Goal: Task Accomplishment & Management: Complete application form

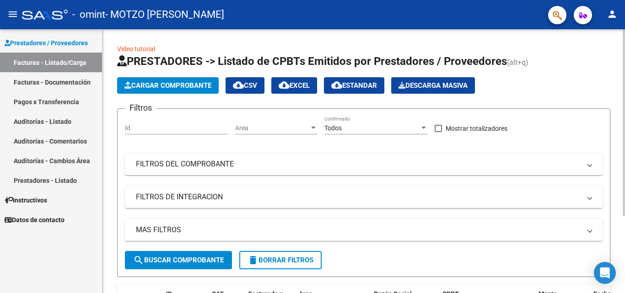
click at [166, 87] on span "Cargar Comprobante" at bounding box center [167, 85] width 87 height 8
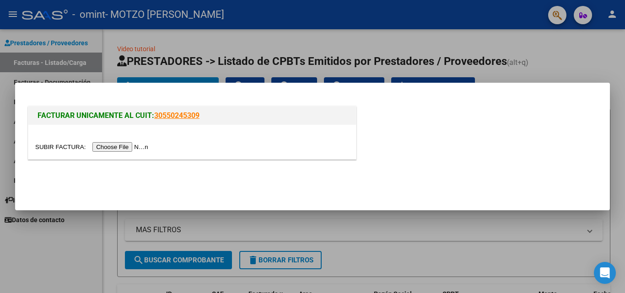
click at [136, 146] on input "file" at bounding box center [93, 147] width 116 height 10
click at [140, 150] on input "file" at bounding box center [93, 147] width 116 height 10
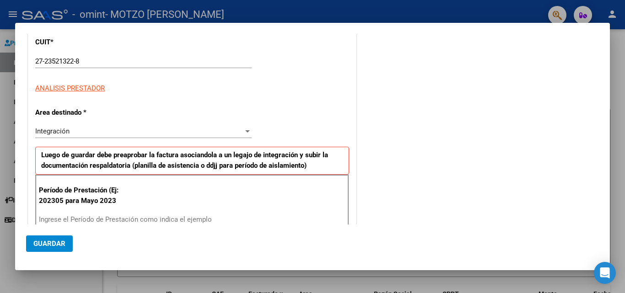
scroll to position [110, 0]
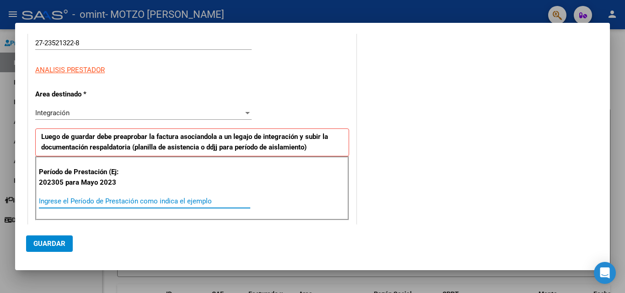
click at [50, 199] on input "Ingrese el Período de Prestación como indica el ejemplo" at bounding box center [144, 201] width 211 height 8
type input "202507"
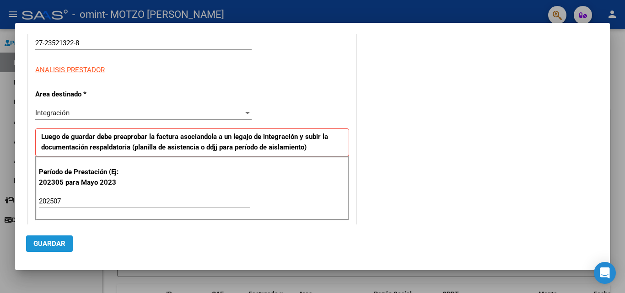
click at [55, 245] on span "Guardar" at bounding box center [49, 244] width 32 height 8
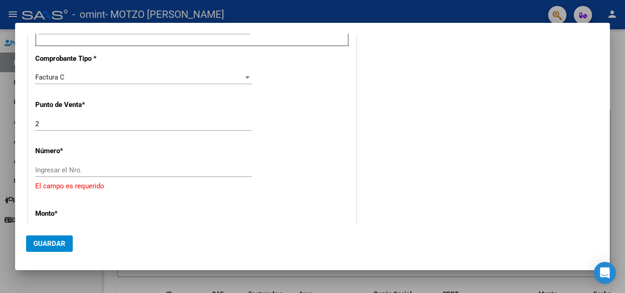
scroll to position [302, 0]
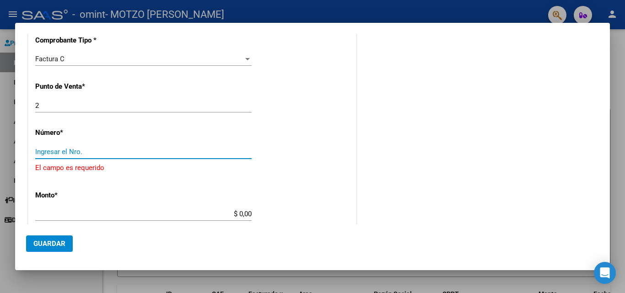
click at [81, 148] on input "Ingresar el Nro." at bounding box center [143, 152] width 216 height 8
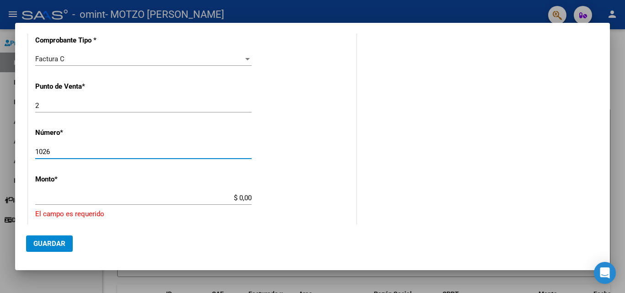
type input "1026"
click at [80, 193] on div "$ 0,00 Ingresar el monto" at bounding box center [143, 198] width 216 height 14
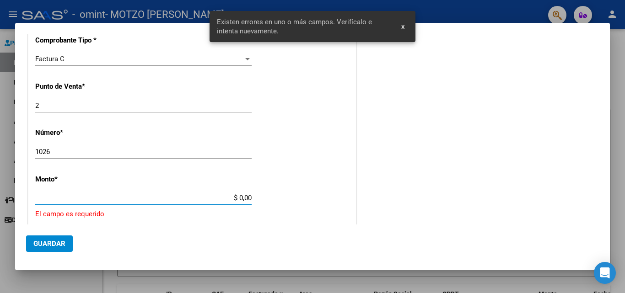
scroll to position [370, 0]
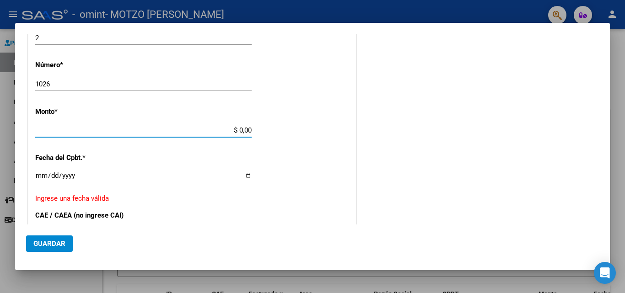
drag, startPoint x: 231, startPoint y: 129, endPoint x: 251, endPoint y: 129, distance: 19.7
click at [251, 129] on app-form-text-field "Monto * $ 0,00 Ingresar el monto" at bounding box center [147, 120] width 224 height 27
click at [251, 130] on app-form-text-field "Monto * $ 0,00 Ingresar el monto" at bounding box center [147, 120] width 224 height 27
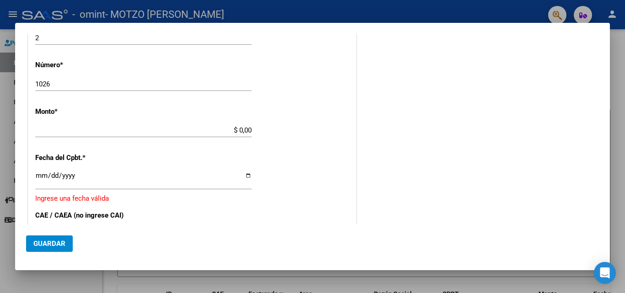
click at [251, 130] on app-form-text-field "Monto * $ 0,00 Ingresar el monto" at bounding box center [147, 120] width 224 height 27
click at [245, 130] on input "$ 0,00" at bounding box center [143, 130] width 216 height 8
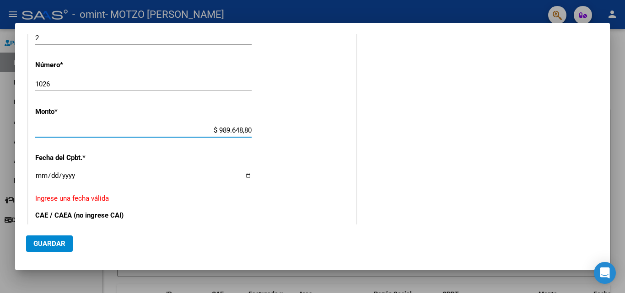
type input "$ 98.964,88"
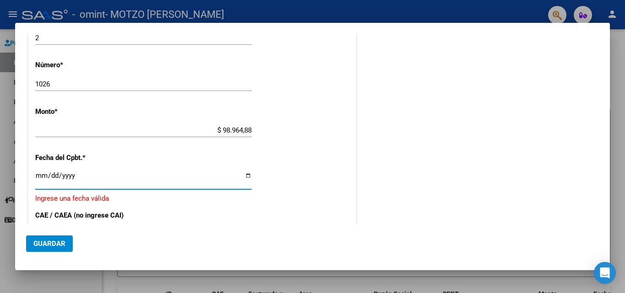
click at [53, 178] on input "Ingresar la fecha" at bounding box center [143, 179] width 216 height 15
click at [40, 178] on input "Ingresar la fecha" at bounding box center [143, 179] width 216 height 15
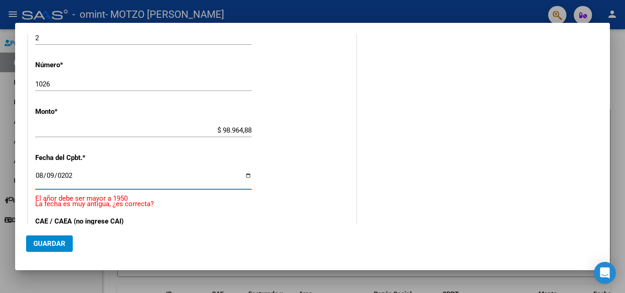
type input "[DATE]"
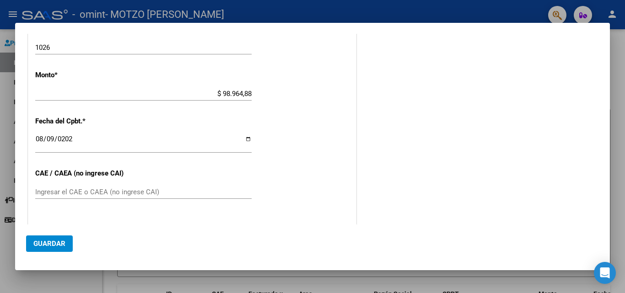
scroll to position [424, 0]
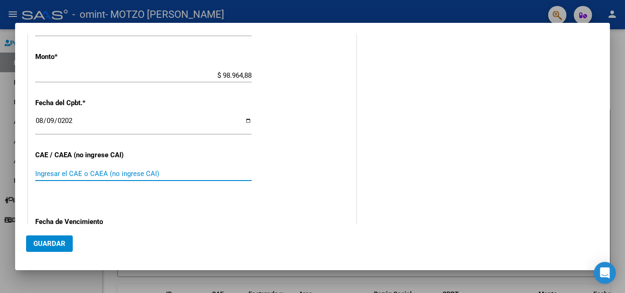
click at [192, 174] on input "Ingresar el CAE o CAEA (no ingrese CAI)" at bounding box center [143, 174] width 216 height 8
type input "75328697566551"
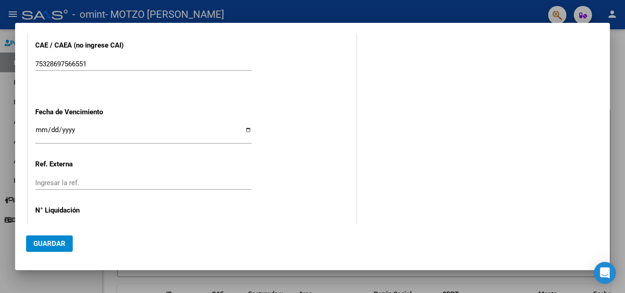
scroll to position [553, 0]
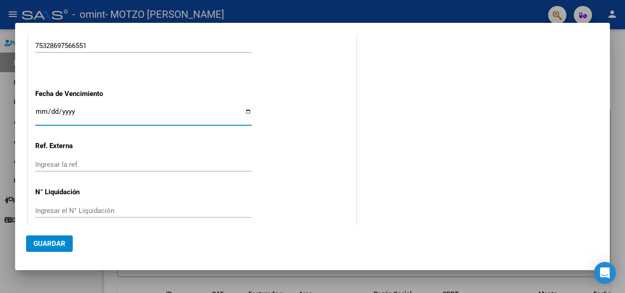
click at [45, 114] on input "Ingresar la fecha" at bounding box center [143, 115] width 216 height 15
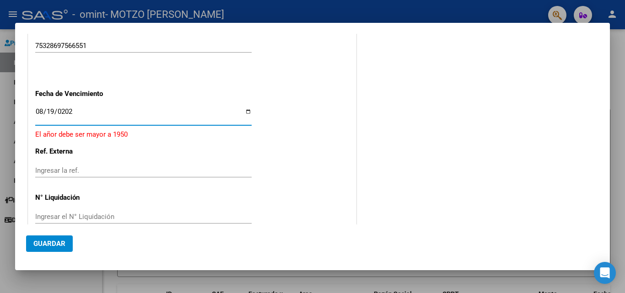
type input "[DATE]"
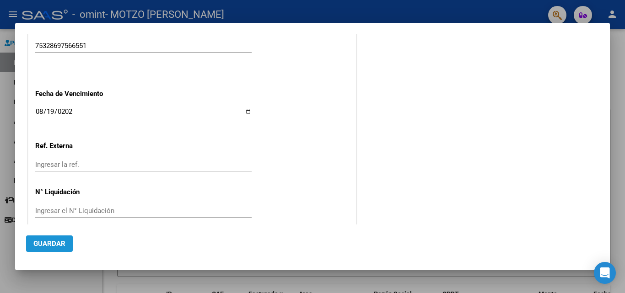
click at [59, 241] on span "Guardar" at bounding box center [49, 244] width 32 height 8
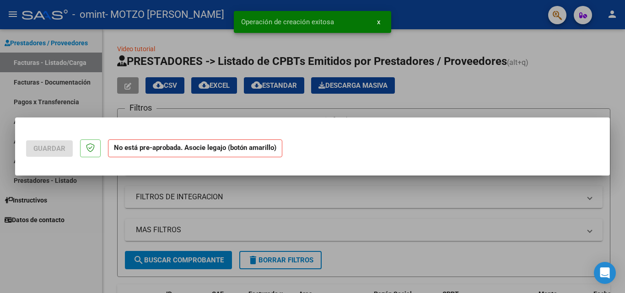
scroll to position [0, 0]
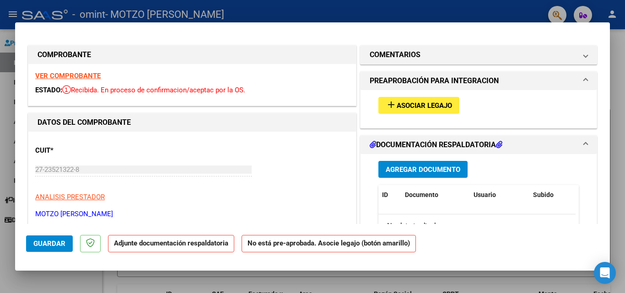
click at [59, 241] on span "Guardar" at bounding box center [49, 244] width 32 height 8
